Goal: Task Accomplishment & Management: Use online tool/utility

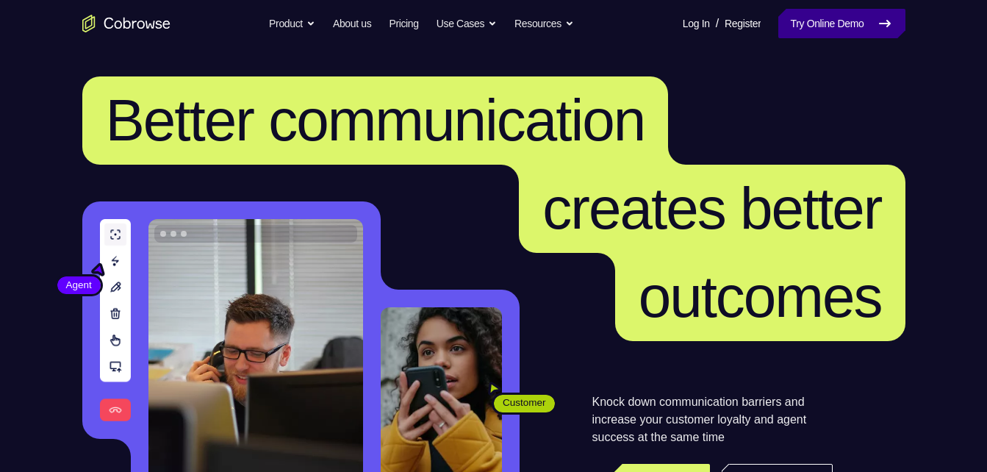
click at [860, 32] on link "Try Online Demo" at bounding box center [841, 23] width 126 height 29
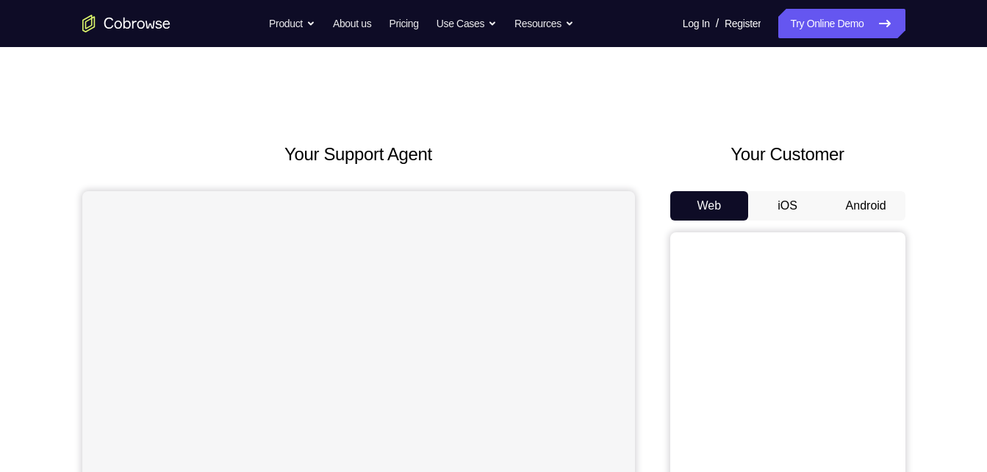
click at [873, 194] on button "Android" at bounding box center [866, 205] width 79 height 29
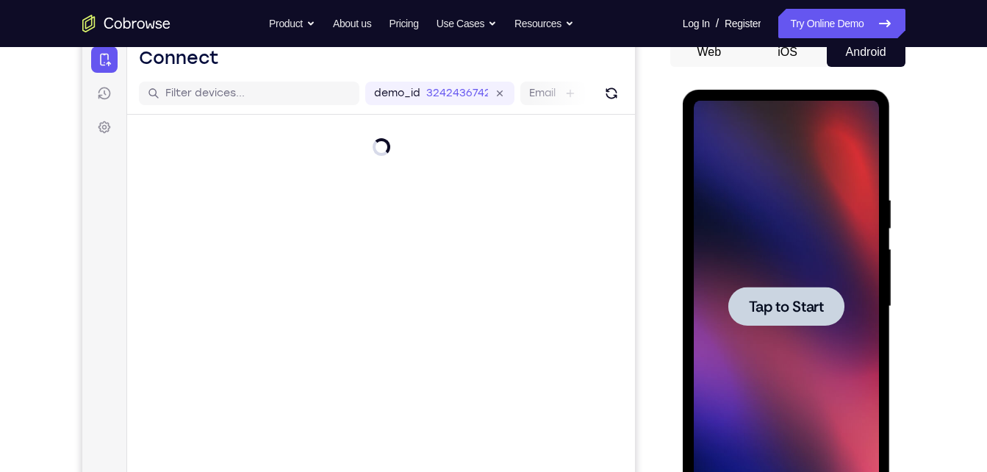
click at [802, 308] on span "Tap to Start" at bounding box center [786, 306] width 75 height 15
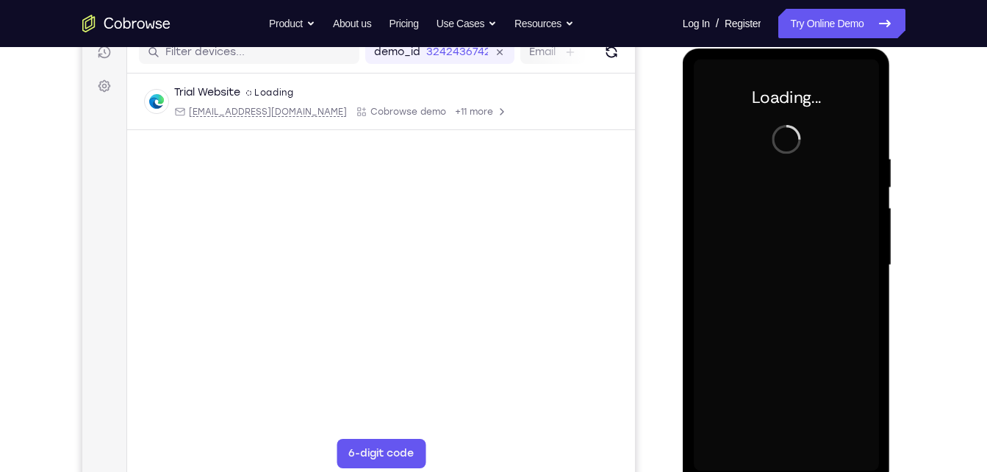
scroll to position [195, 0]
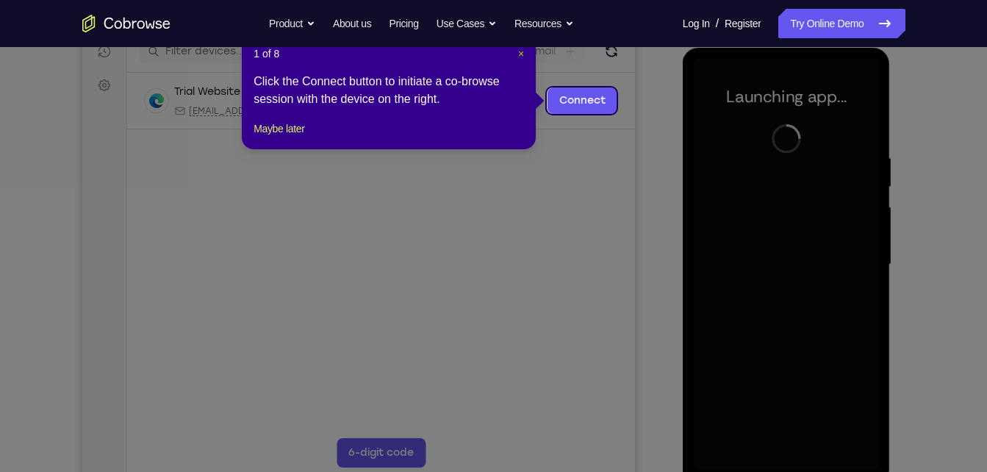
click at [519, 52] on span "×" at bounding box center [521, 54] width 6 height 12
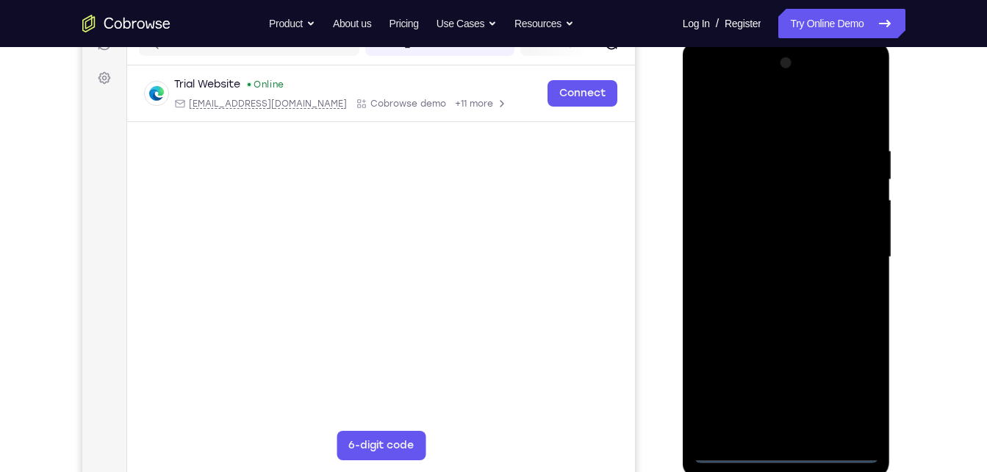
scroll to position [204, 0]
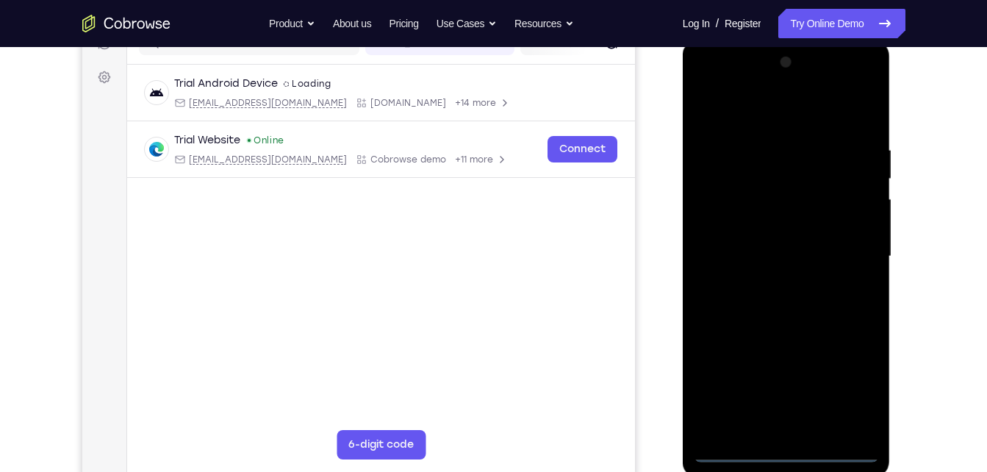
click at [783, 443] on div at bounding box center [786, 256] width 185 height 411
click at [783, 448] on div at bounding box center [786, 256] width 185 height 411
click at [851, 391] on div at bounding box center [786, 256] width 185 height 411
click at [705, 87] on div at bounding box center [786, 256] width 185 height 411
click at [852, 253] on div at bounding box center [786, 256] width 185 height 411
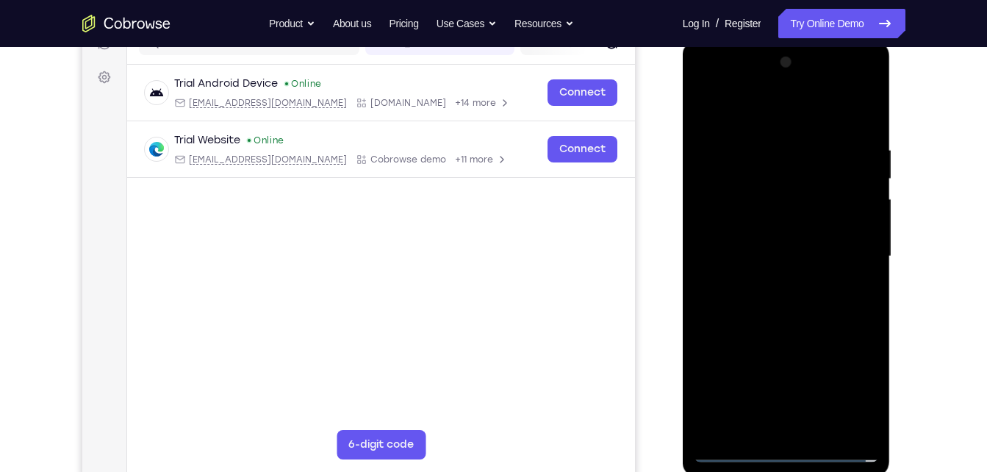
click at [771, 281] on div at bounding box center [786, 256] width 185 height 411
click at [780, 330] on div at bounding box center [786, 256] width 185 height 411
click at [816, 180] on div at bounding box center [786, 256] width 185 height 411
click at [772, 204] on div at bounding box center [786, 256] width 185 height 411
click at [800, 325] on div at bounding box center [786, 256] width 185 height 411
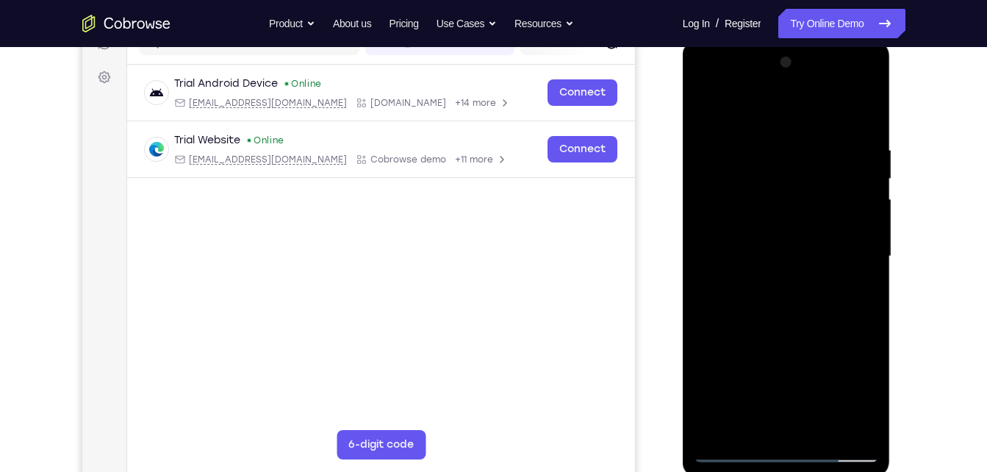
click at [800, 325] on div at bounding box center [786, 256] width 185 height 411
click at [866, 108] on div at bounding box center [786, 256] width 185 height 411
click at [706, 108] on div at bounding box center [786, 256] width 185 height 411
click at [817, 423] on div at bounding box center [786, 256] width 185 height 411
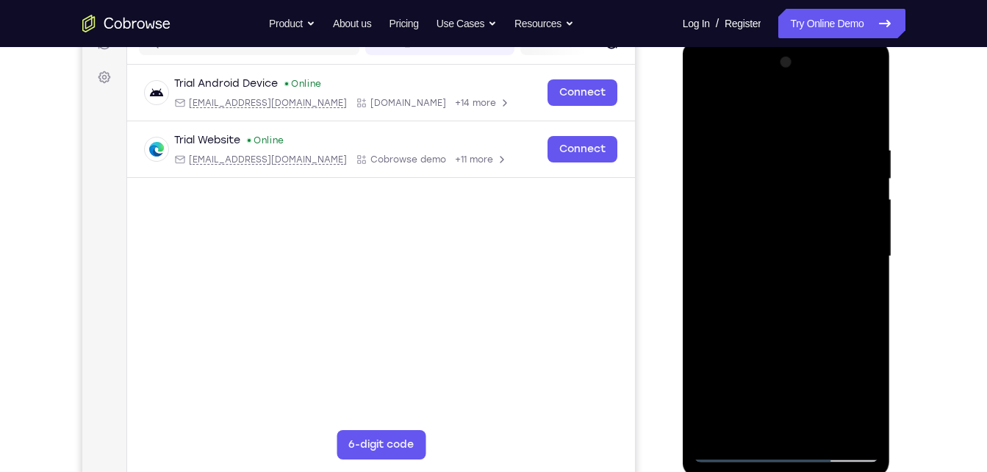
click at [798, 328] on div at bounding box center [786, 256] width 185 height 411
click at [822, 251] on div at bounding box center [786, 256] width 185 height 411
click at [763, 420] on div at bounding box center [786, 256] width 185 height 411
click at [854, 289] on div at bounding box center [786, 256] width 185 height 411
click at [869, 389] on div at bounding box center [786, 256] width 185 height 411
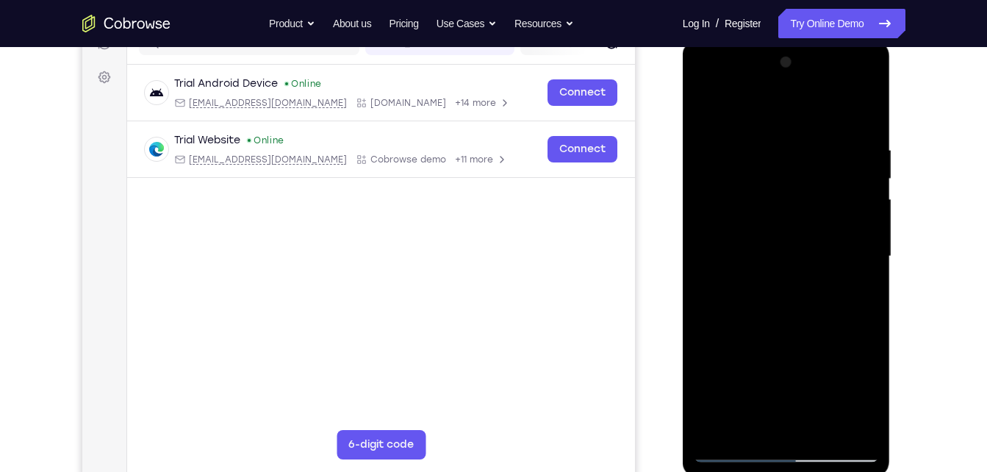
click at [869, 389] on div at bounding box center [786, 256] width 185 height 411
click at [704, 111] on div at bounding box center [786, 256] width 185 height 411
click at [718, 165] on div at bounding box center [786, 256] width 185 height 411
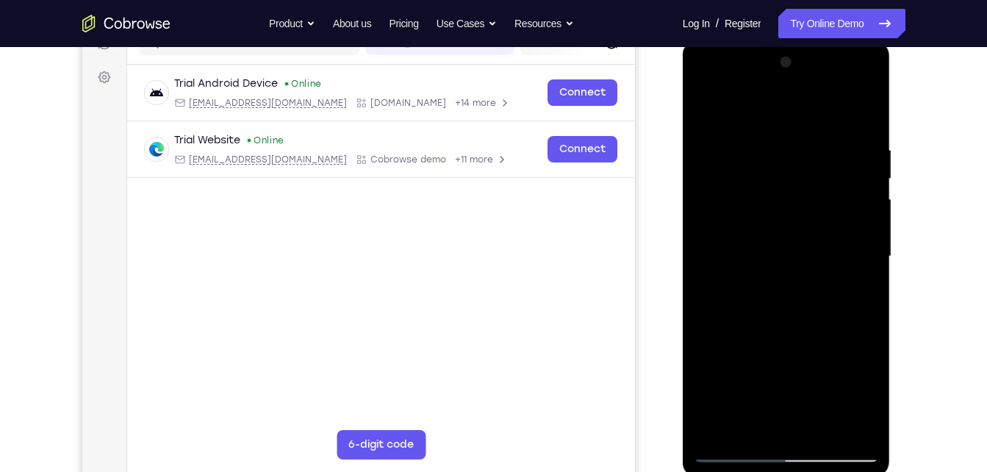
click at [785, 168] on div at bounding box center [786, 256] width 185 height 411
click at [746, 424] on div at bounding box center [786, 256] width 185 height 411
drag, startPoint x: 778, startPoint y: 389, endPoint x: 854, endPoint y: 238, distance: 169.2
click at [854, 238] on div at bounding box center [786, 256] width 185 height 411
drag, startPoint x: 801, startPoint y: 383, endPoint x: 896, endPoint y: 107, distance: 291.4
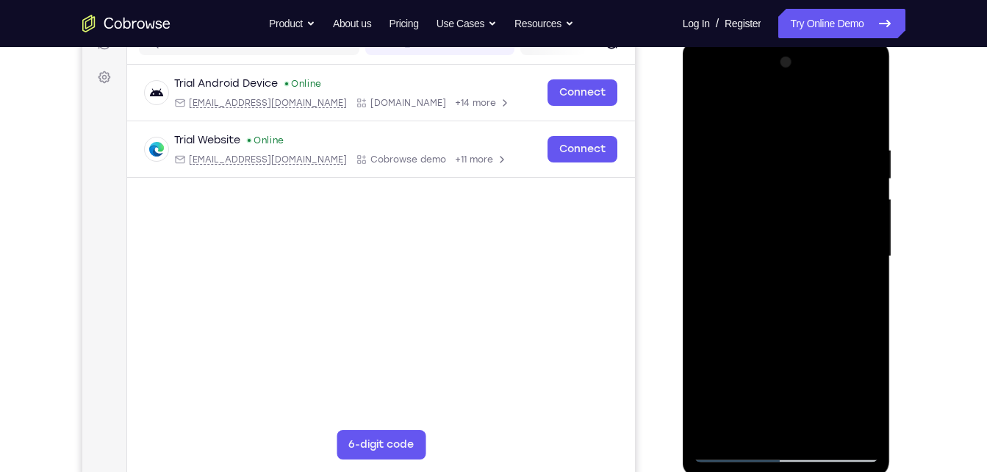
click at [892, 107] on html "Online web based iOS Simulators and Android Emulators. Run iPhone, iPad, Mobile…" at bounding box center [787, 260] width 209 height 441
click at [846, 359] on div at bounding box center [786, 256] width 185 height 411
click at [860, 118] on div at bounding box center [786, 256] width 185 height 411
click at [706, 107] on div at bounding box center [786, 256] width 185 height 411
click at [765, 145] on div at bounding box center [786, 256] width 185 height 411
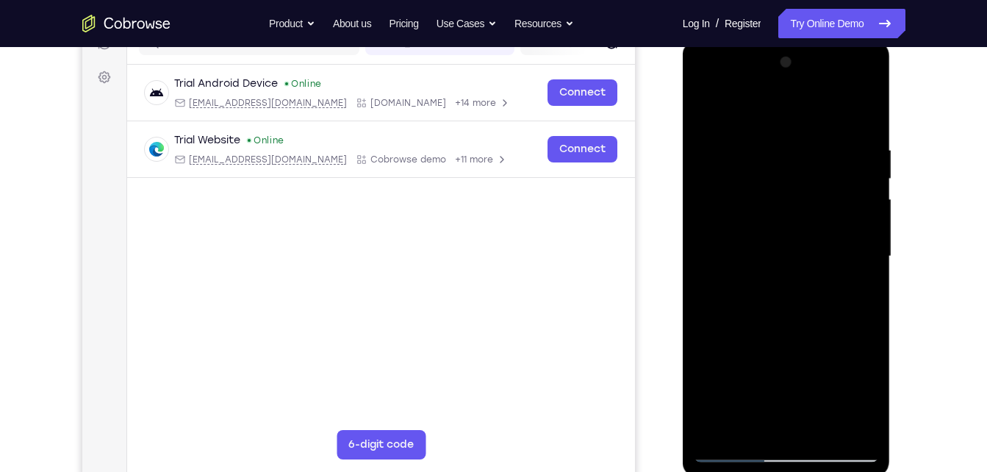
click at [844, 417] on div at bounding box center [786, 256] width 185 height 411
click at [848, 304] on div at bounding box center [786, 256] width 185 height 411
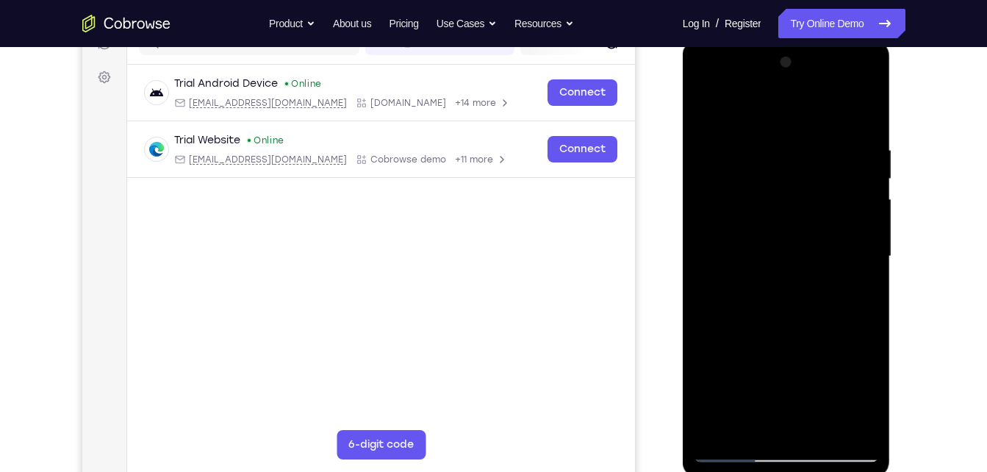
click at [848, 304] on div at bounding box center [786, 256] width 185 height 411
click at [852, 284] on div at bounding box center [786, 256] width 185 height 411
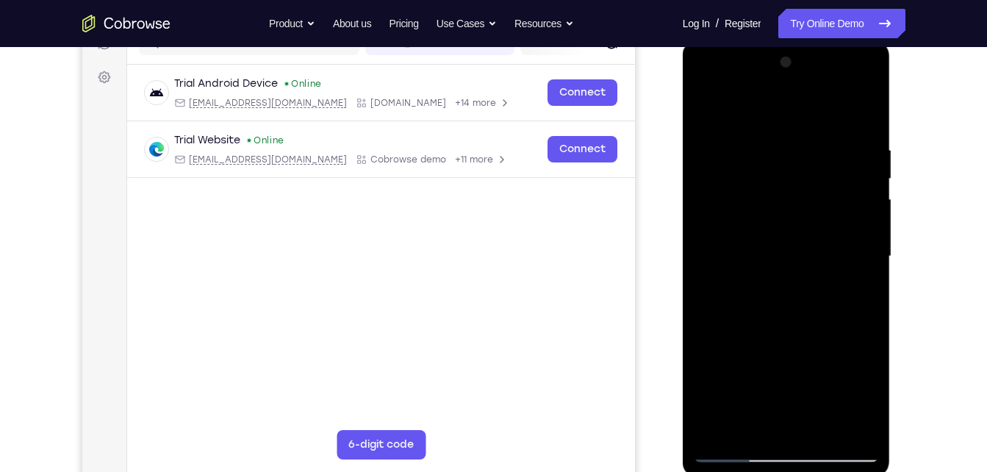
click at [852, 284] on div at bounding box center [786, 256] width 185 height 411
click at [844, 427] on div at bounding box center [786, 256] width 185 height 411
click at [848, 314] on div at bounding box center [786, 256] width 185 height 411
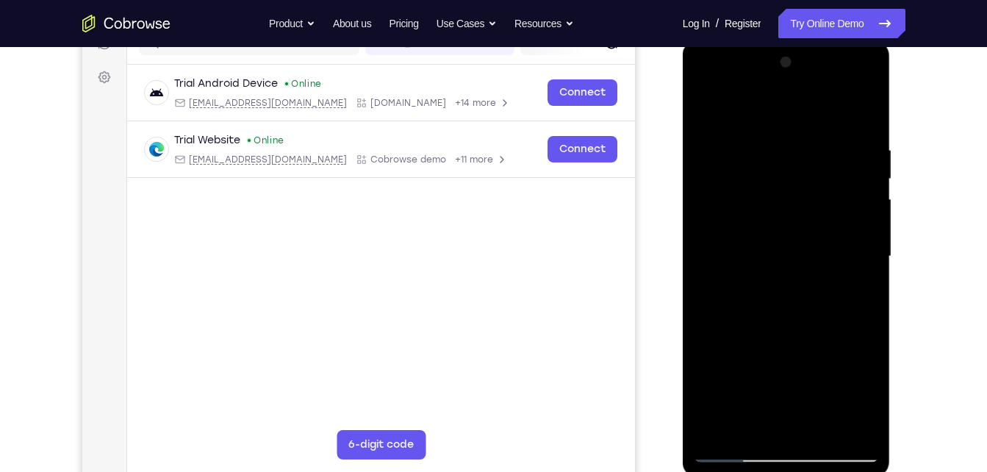
click at [848, 314] on div at bounding box center [786, 256] width 185 height 411
click at [710, 295] on div at bounding box center [786, 256] width 185 height 411
click at [837, 417] on div at bounding box center [786, 256] width 185 height 411
click at [854, 341] on div at bounding box center [786, 256] width 185 height 411
click at [841, 425] on div at bounding box center [786, 256] width 185 height 411
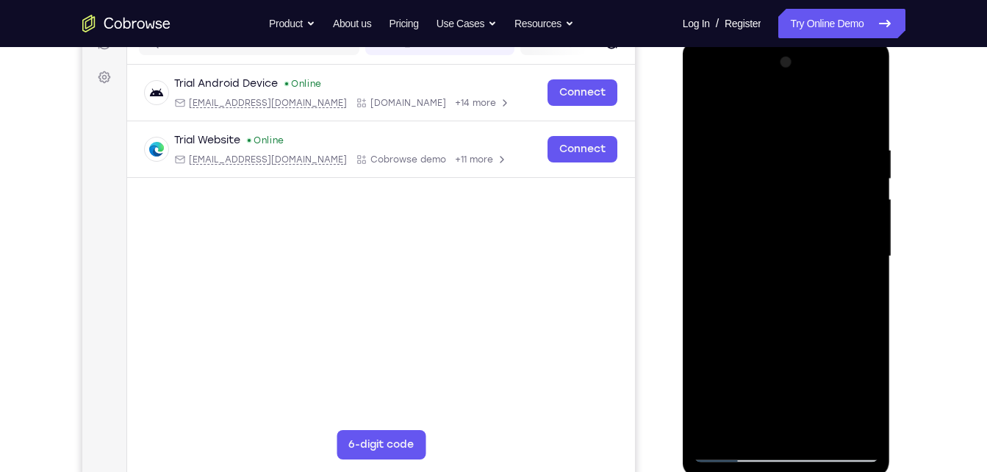
click at [850, 340] on div at bounding box center [786, 256] width 185 height 411
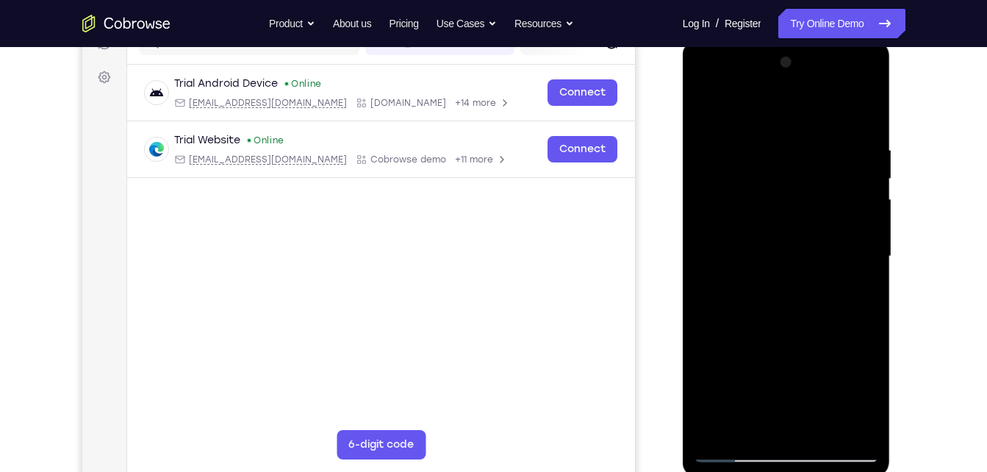
click at [850, 340] on div at bounding box center [786, 256] width 185 height 411
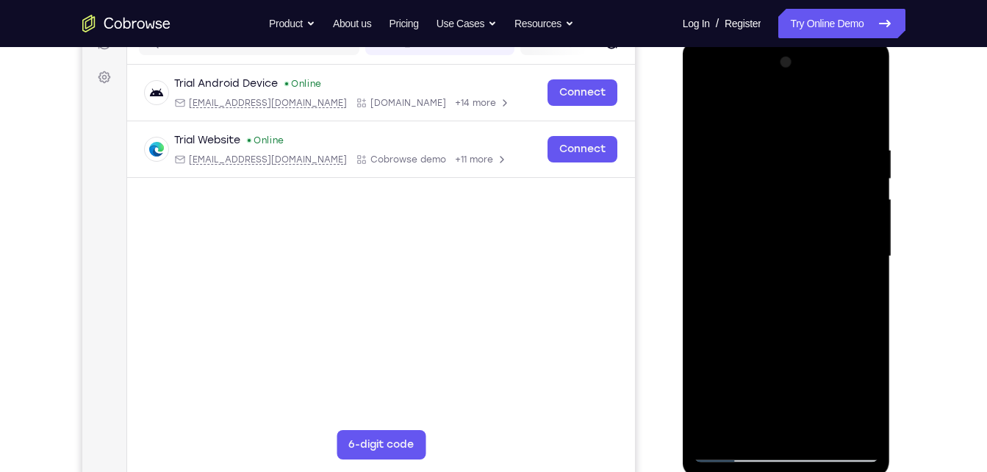
click at [850, 340] on div at bounding box center [786, 256] width 185 height 411
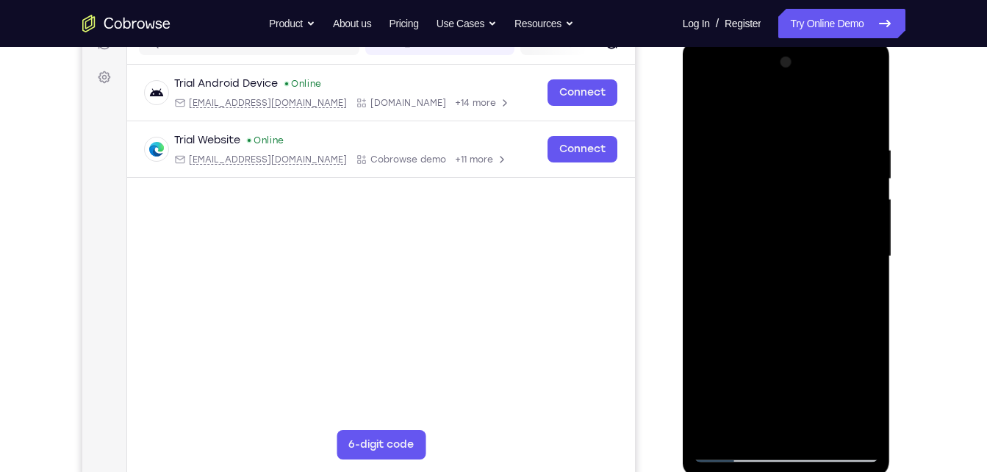
click at [850, 340] on div at bounding box center [786, 256] width 185 height 411
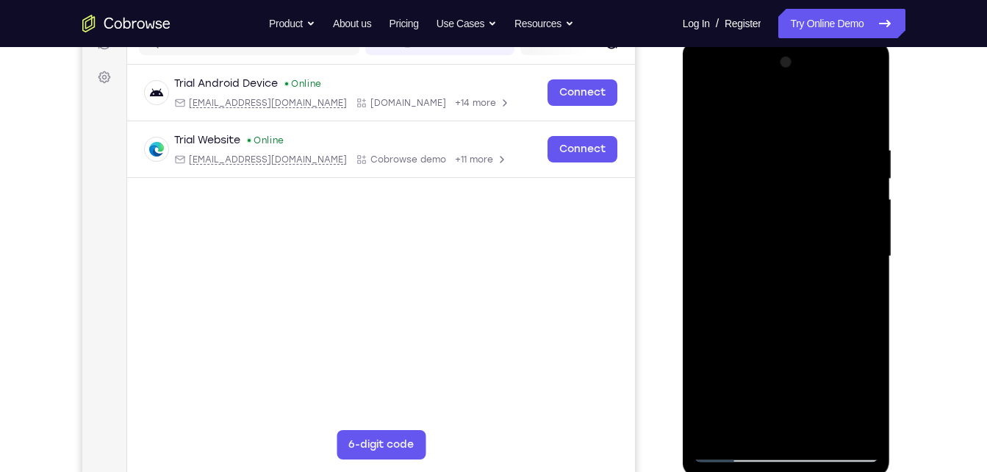
click at [850, 340] on div at bounding box center [786, 256] width 185 height 411
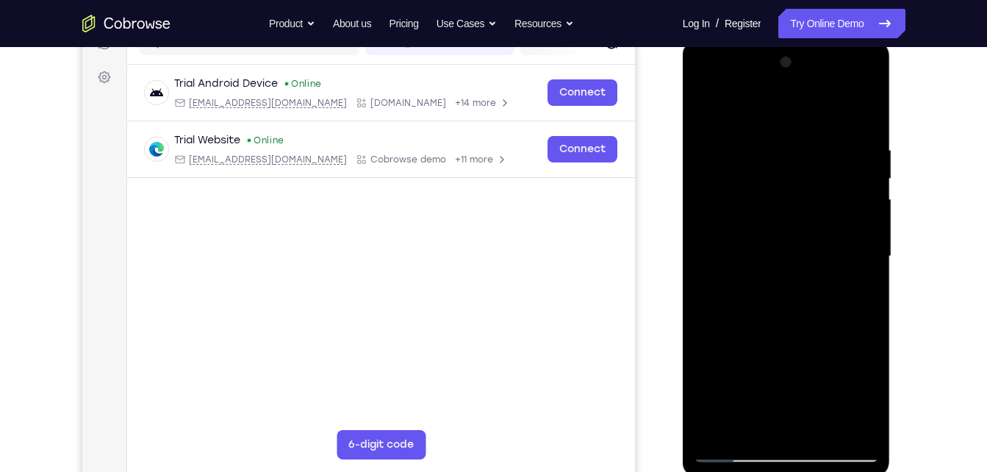
click at [850, 340] on div at bounding box center [786, 256] width 185 height 411
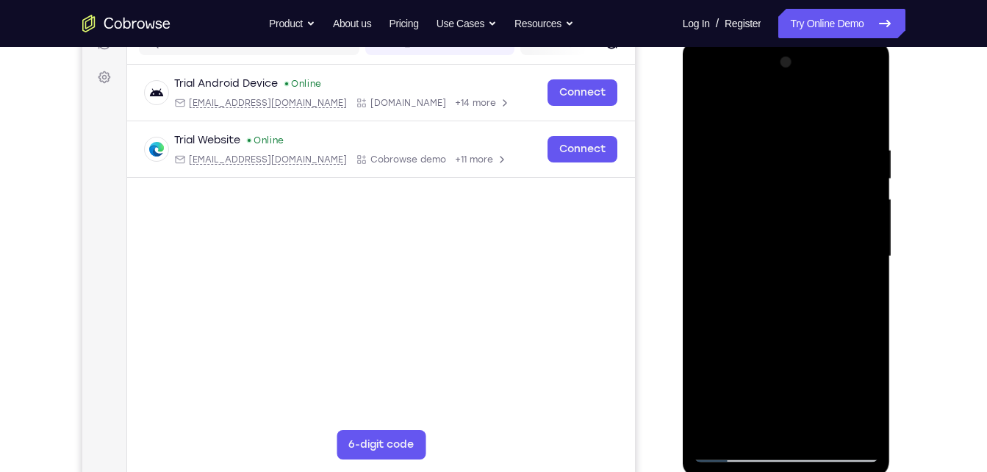
click at [719, 314] on div at bounding box center [786, 256] width 185 height 411
click at [868, 425] on div at bounding box center [786, 256] width 185 height 411
click at [879, 302] on div at bounding box center [787, 259] width 208 height 438
click at [872, 303] on div at bounding box center [786, 256] width 185 height 411
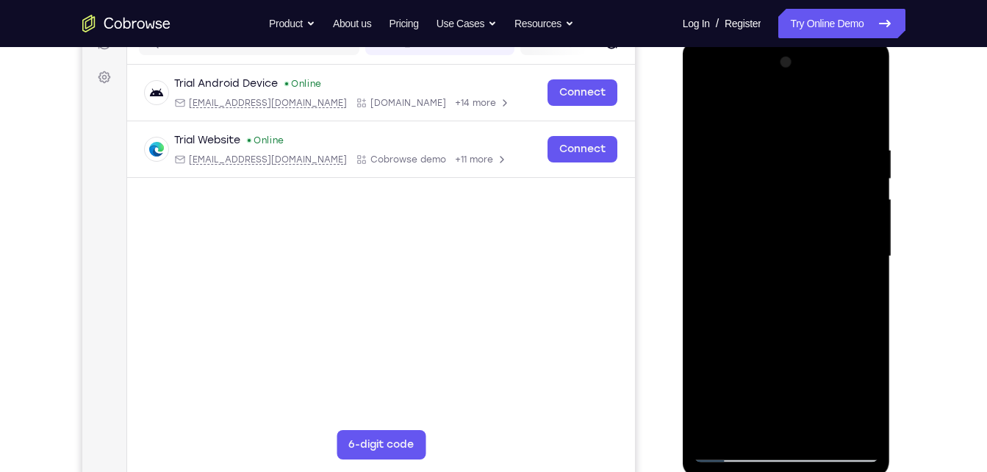
click at [872, 303] on div at bounding box center [786, 256] width 185 height 411
click at [860, 112] on div at bounding box center [786, 256] width 185 height 411
drag, startPoint x: 782, startPoint y: 276, endPoint x: 800, endPoint y: 226, distance: 52.5
click at [800, 226] on div at bounding box center [786, 256] width 185 height 411
click at [865, 238] on div at bounding box center [786, 256] width 185 height 411
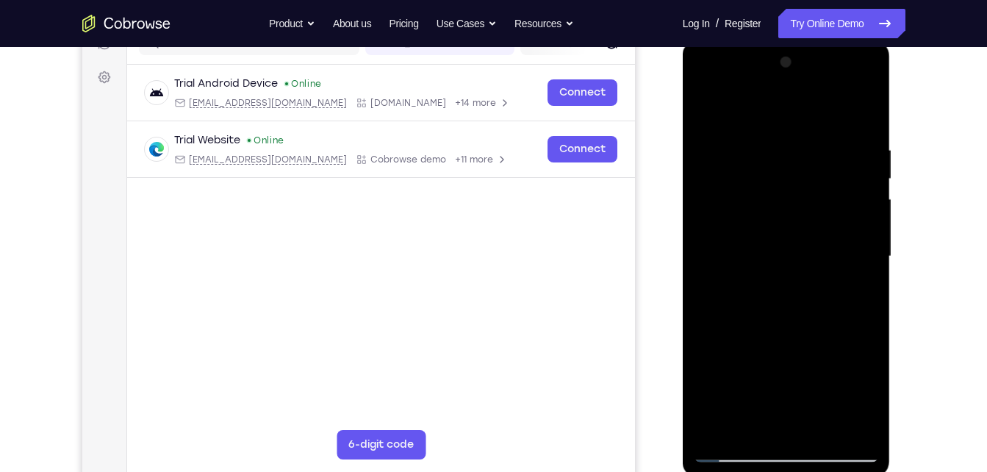
click at [865, 238] on div at bounding box center [786, 256] width 185 height 411
drag, startPoint x: 782, startPoint y: 299, endPoint x: 769, endPoint y: 328, distance: 31.9
click at [769, 328] on div at bounding box center [786, 256] width 185 height 411
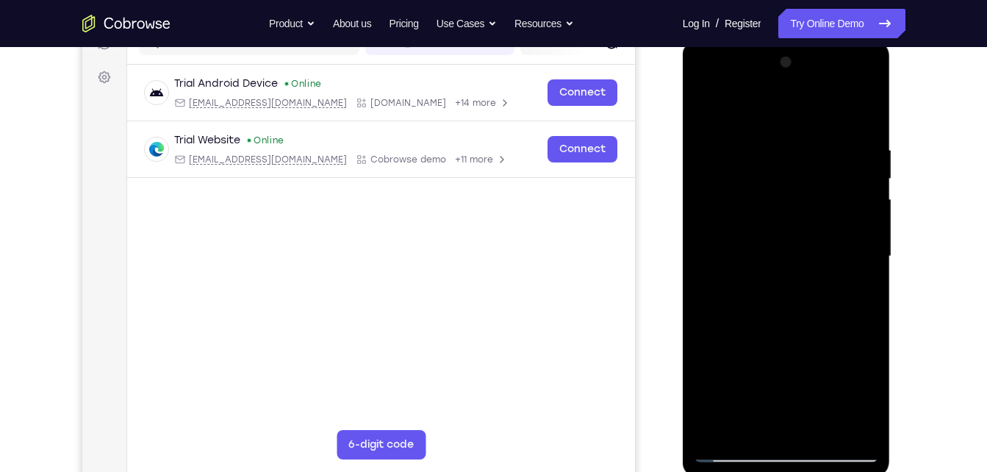
click at [821, 425] on div at bounding box center [786, 256] width 185 height 411
click at [816, 425] on div at bounding box center [786, 256] width 185 height 411
drag, startPoint x: 807, startPoint y: 256, endPoint x: 794, endPoint y: 320, distance: 65.9
click at [794, 320] on div at bounding box center [786, 256] width 185 height 411
click at [819, 426] on div at bounding box center [786, 256] width 185 height 411
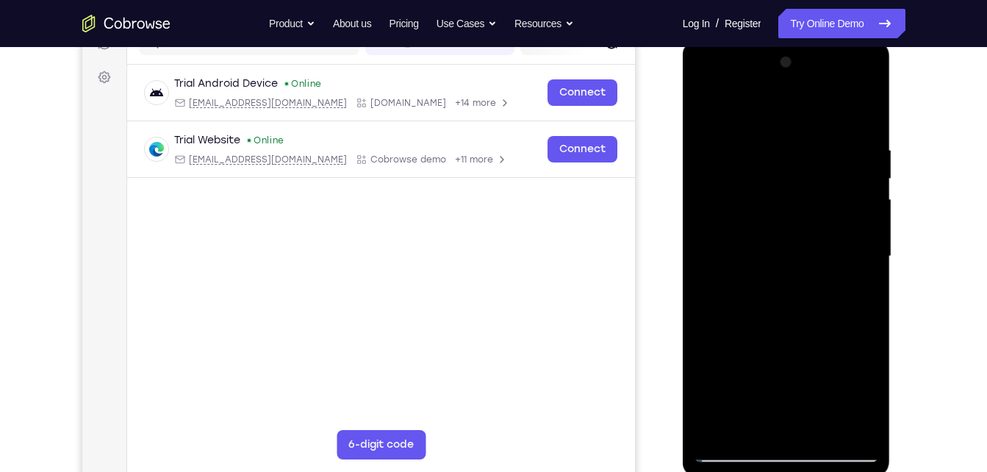
click at [819, 428] on div at bounding box center [786, 256] width 185 height 411
click at [790, 245] on div at bounding box center [786, 256] width 185 height 411
click at [705, 111] on div at bounding box center [786, 256] width 185 height 411
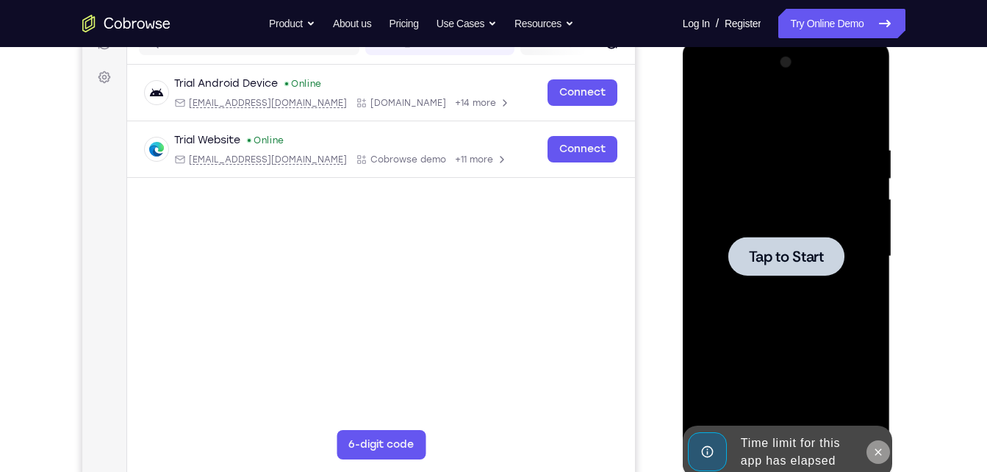
click at [874, 448] on icon at bounding box center [878, 452] width 12 height 12
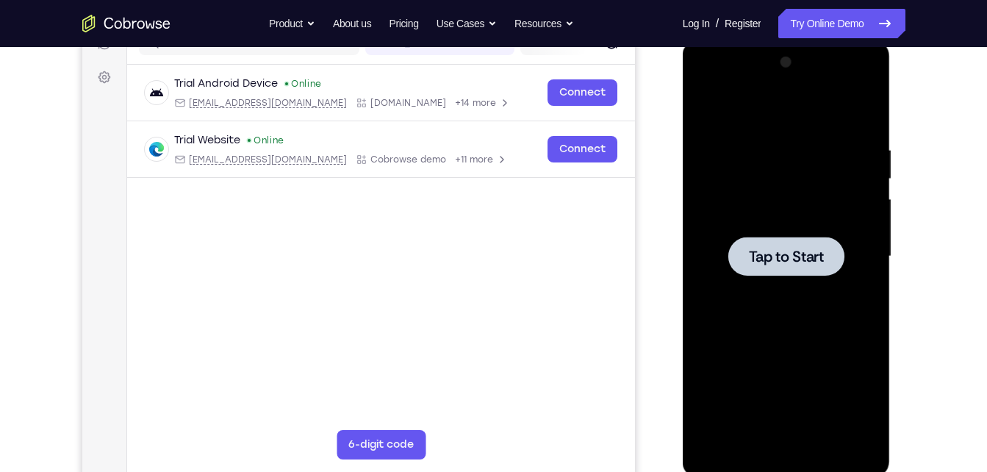
click at [791, 260] on span "Tap to Start" at bounding box center [786, 256] width 75 height 15
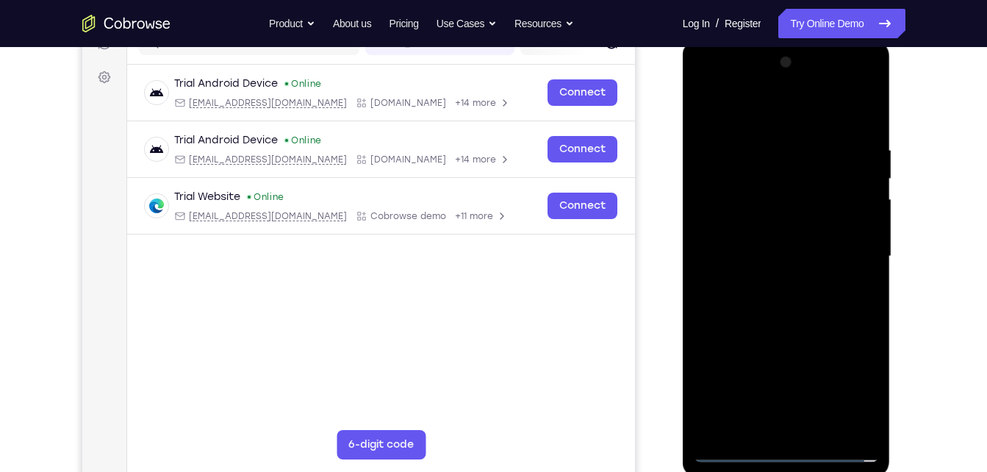
click at [787, 449] on div at bounding box center [786, 256] width 185 height 411
click at [844, 376] on div at bounding box center [786, 256] width 185 height 411
click at [711, 84] on div at bounding box center [786, 256] width 185 height 411
click at [848, 243] on div at bounding box center [786, 256] width 185 height 411
click at [769, 283] on div at bounding box center [786, 256] width 185 height 411
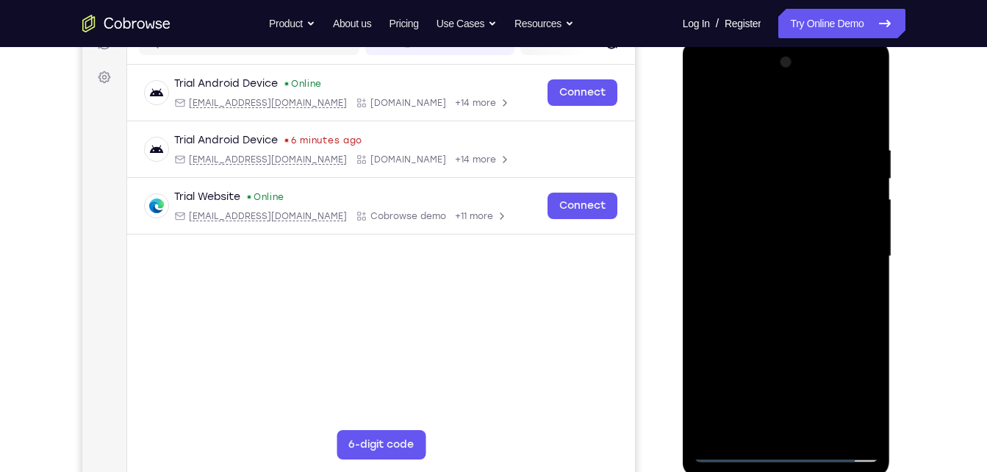
click at [777, 329] on div at bounding box center [786, 256] width 185 height 411
click at [821, 169] on div at bounding box center [786, 256] width 185 height 411
click at [766, 194] on div at bounding box center [786, 256] width 185 height 411
click at [821, 425] on div at bounding box center [786, 256] width 185 height 411
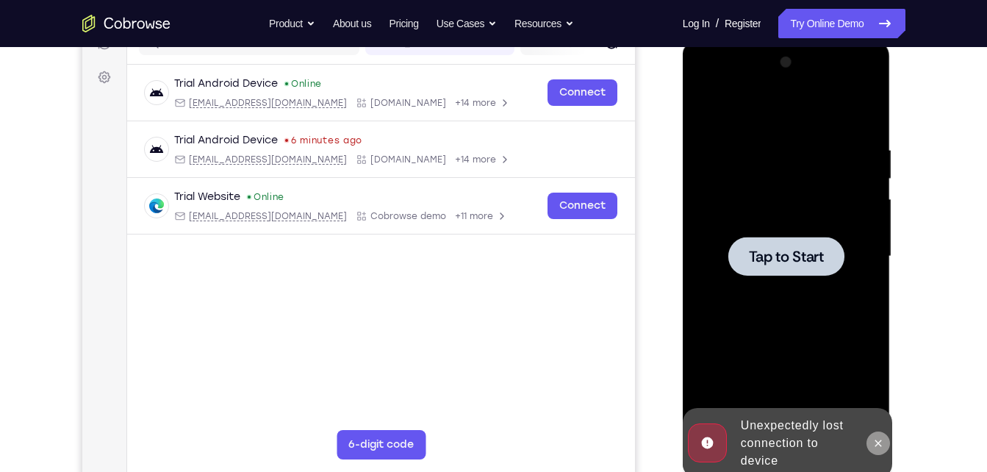
click at [873, 443] on icon at bounding box center [878, 443] width 12 height 12
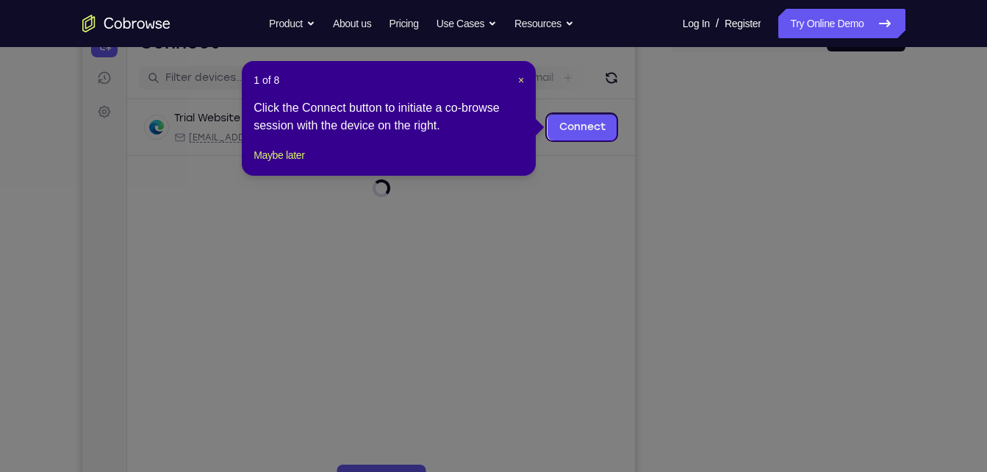
scroll to position [168, 0]
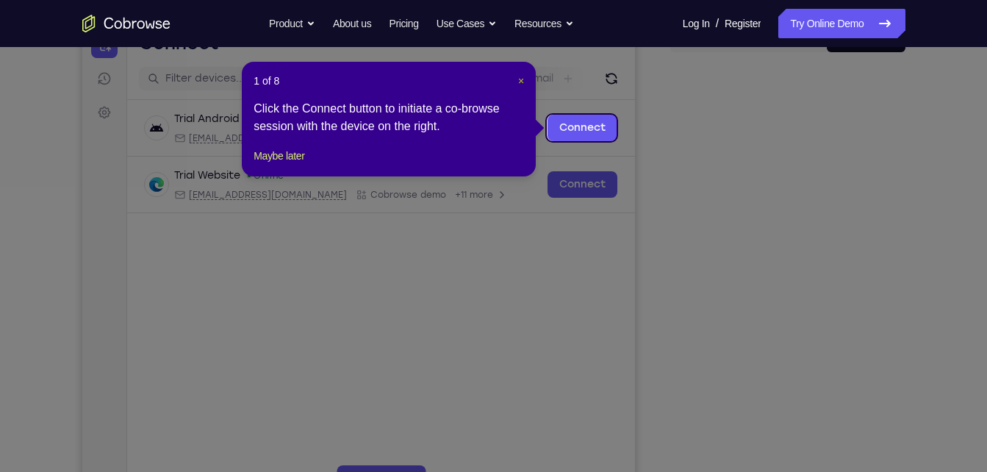
click at [524, 79] on span "×" at bounding box center [521, 81] width 6 height 12
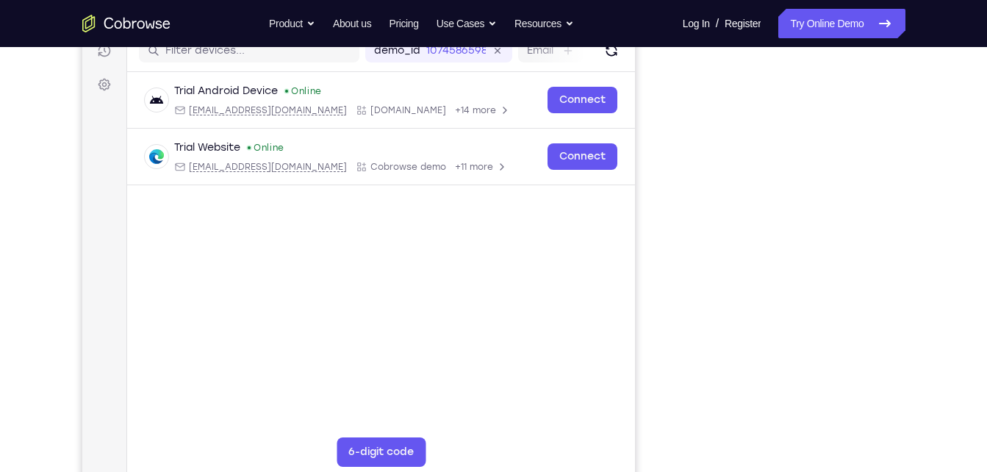
scroll to position [194, 0]
